Goal: Task Accomplishment & Management: Manage account settings

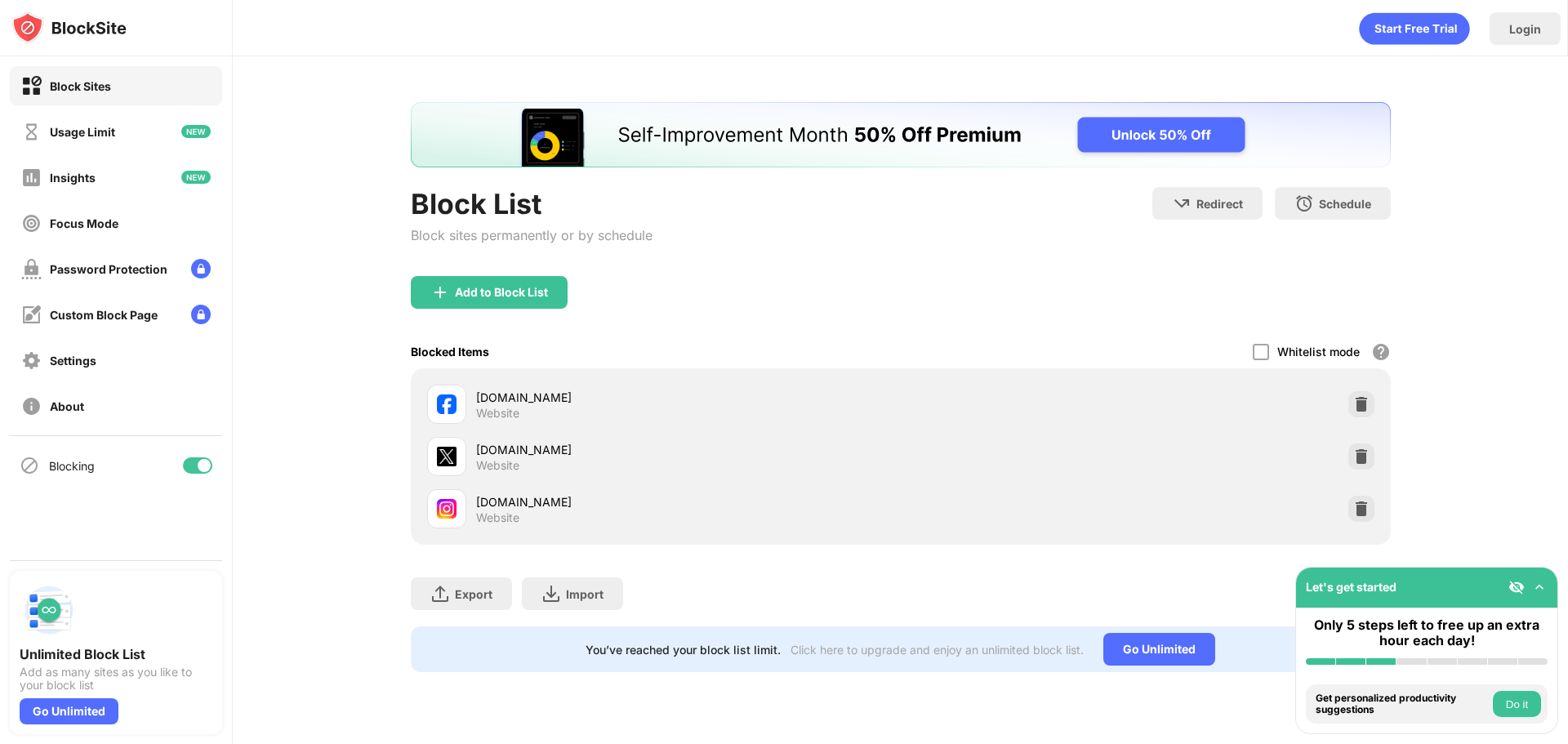
click at [1369, 407] on img at bounding box center [1362, 404] width 16 height 16
